Goal: Obtain resource: Download file/media

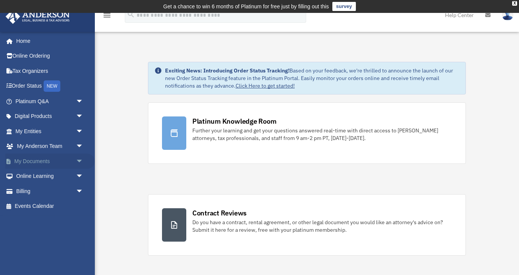
click at [79, 159] on span "arrow_drop_down" at bounding box center [83, 162] width 15 height 16
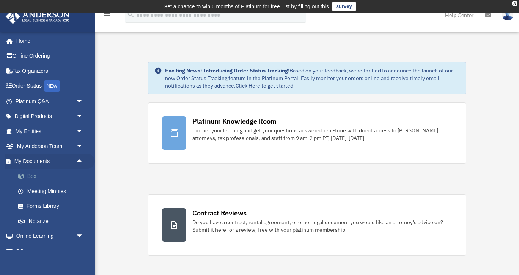
click at [38, 178] on link "Box" at bounding box center [53, 176] width 84 height 15
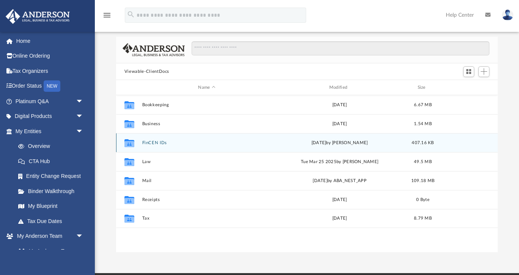
scroll to position [49, 0]
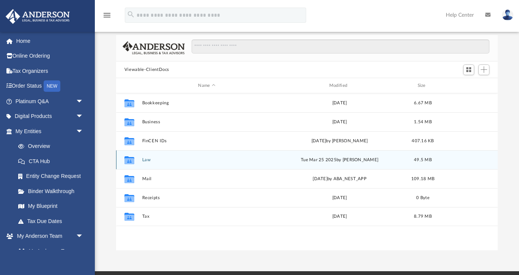
click at [154, 162] on button "Law" at bounding box center [206, 160] width 129 height 5
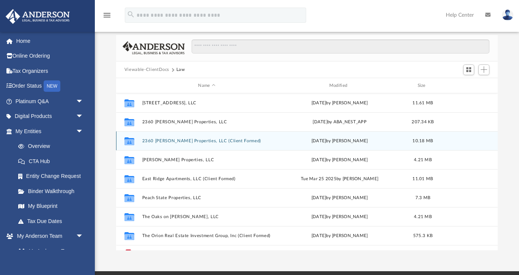
click at [167, 141] on button "2360 Tredway Properties, LLC (Client Formed)" at bounding box center [206, 141] width 129 height 5
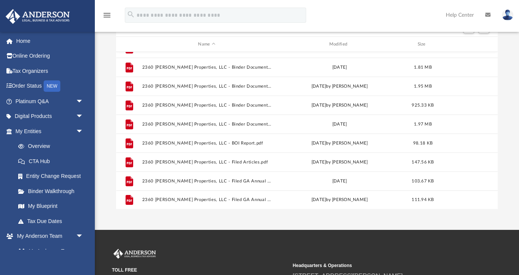
scroll to position [91, 0]
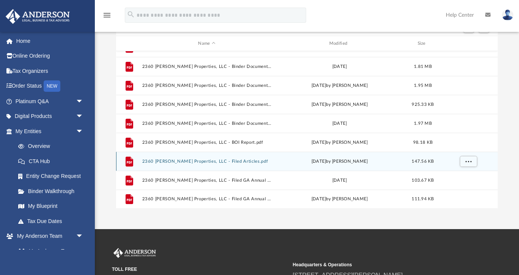
click at [214, 160] on button "2360 Tredway Properties, LLC - Filed Articles.pdf" at bounding box center [206, 161] width 129 height 5
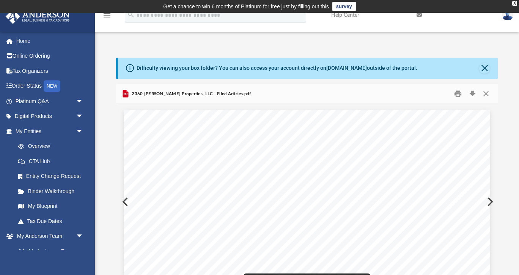
scroll to position [0, 0]
click at [486, 93] on button "Close" at bounding box center [486, 94] width 14 height 12
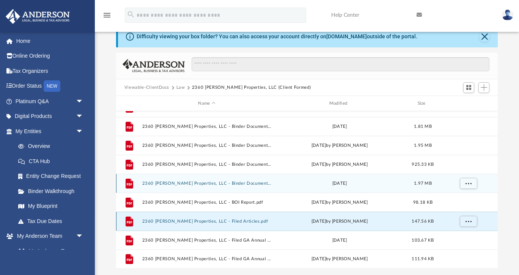
scroll to position [39, 0]
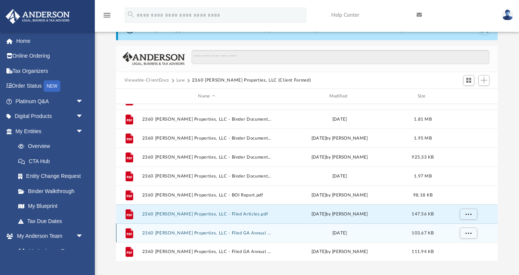
click at [206, 234] on button "2360 Tredway Properties, LLC - Filed GA Annual Report 2022.pdf" at bounding box center [206, 233] width 129 height 5
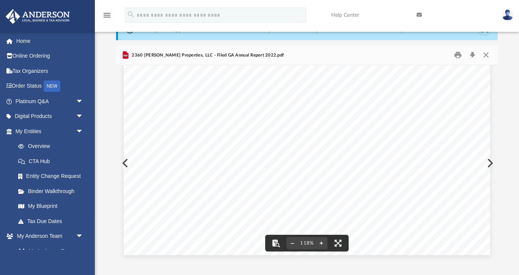
scroll to position [290, 0]
click at [487, 54] on button "Close" at bounding box center [486, 55] width 14 height 12
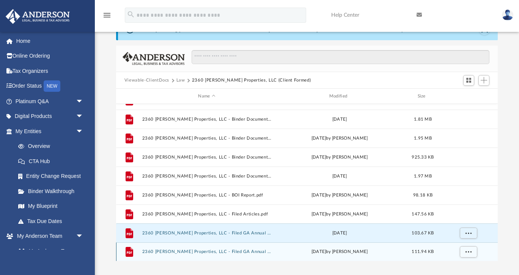
click at [252, 250] on button "2360 Tredway Properties, LLC - Filed GA Annual Report 2023.pdf" at bounding box center [206, 252] width 129 height 5
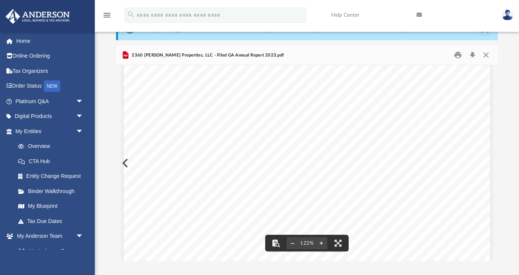
scroll to position [323, 0]
click at [487, 55] on button "Close" at bounding box center [486, 55] width 14 height 12
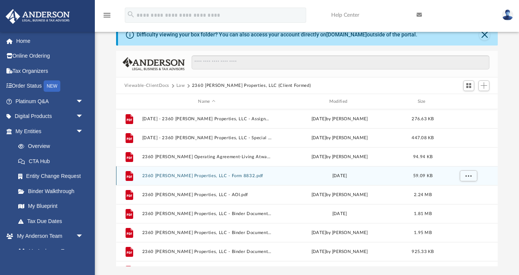
scroll to position [33, 0]
